Goal: Task Accomplishment & Management: Manage account settings

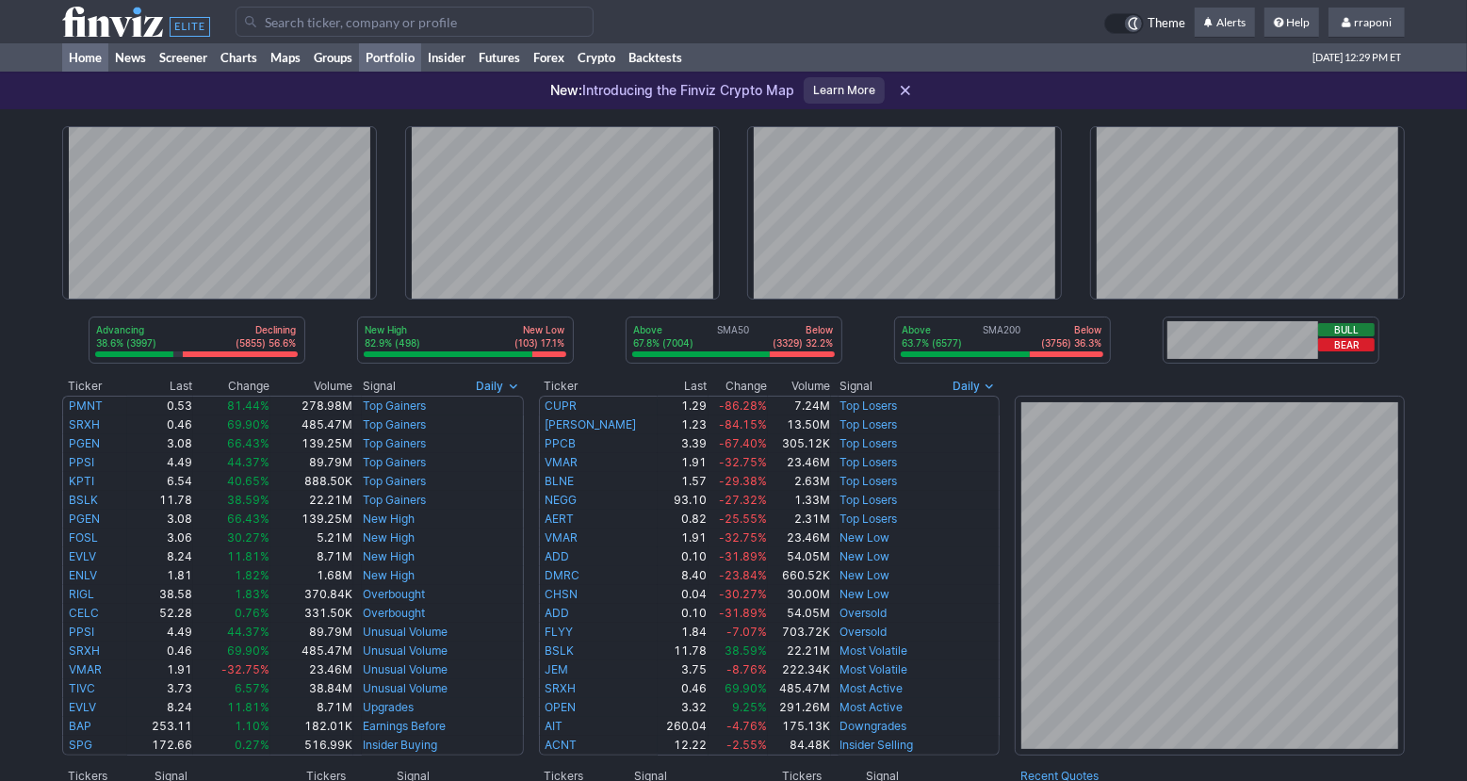
click at [403, 61] on link "Portfolio" at bounding box center [390, 57] width 62 height 28
